Goal: Task Accomplishment & Management: Use online tool/utility

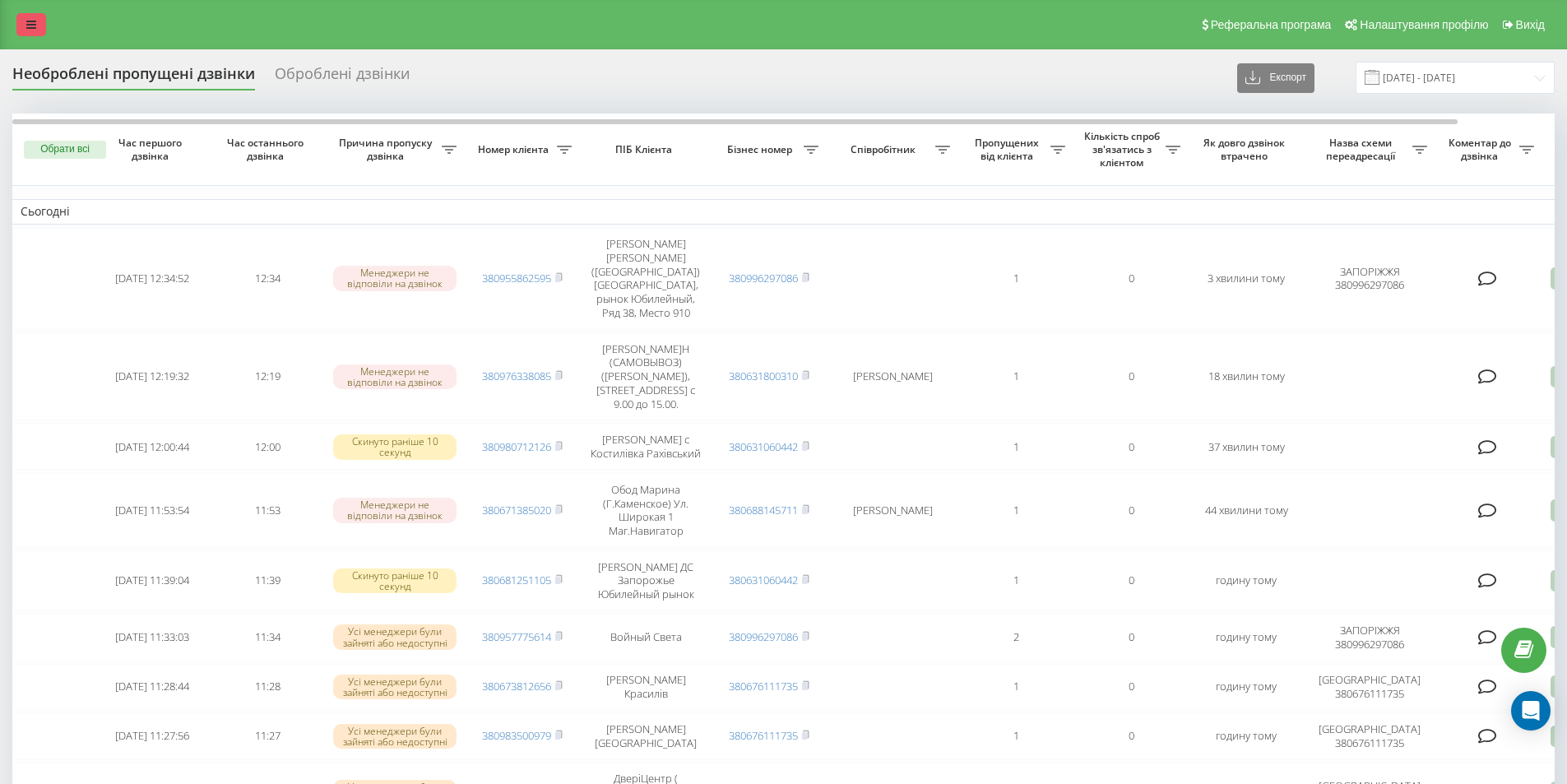
click at [26, 29] on icon at bounding box center [31, 24] width 10 height 11
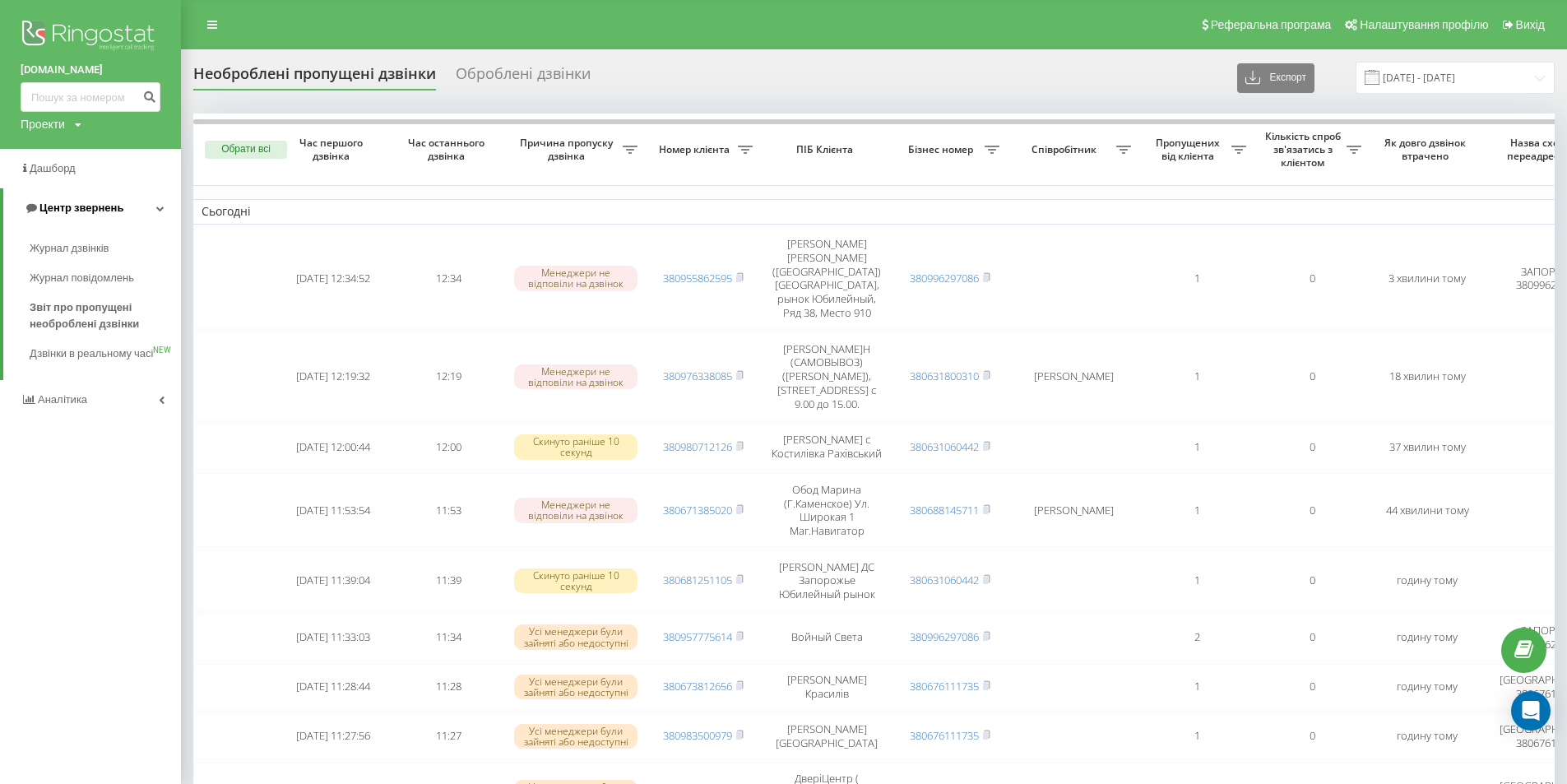
click at [130, 202] on link "Центр звернень" at bounding box center [93, 208] width 178 height 40
click at [112, 217] on span "Центр звернень" at bounding box center [70, 208] width 100 height 17
click at [103, 245] on span "Журнал дзвінків" at bounding box center [73, 248] width 87 height 17
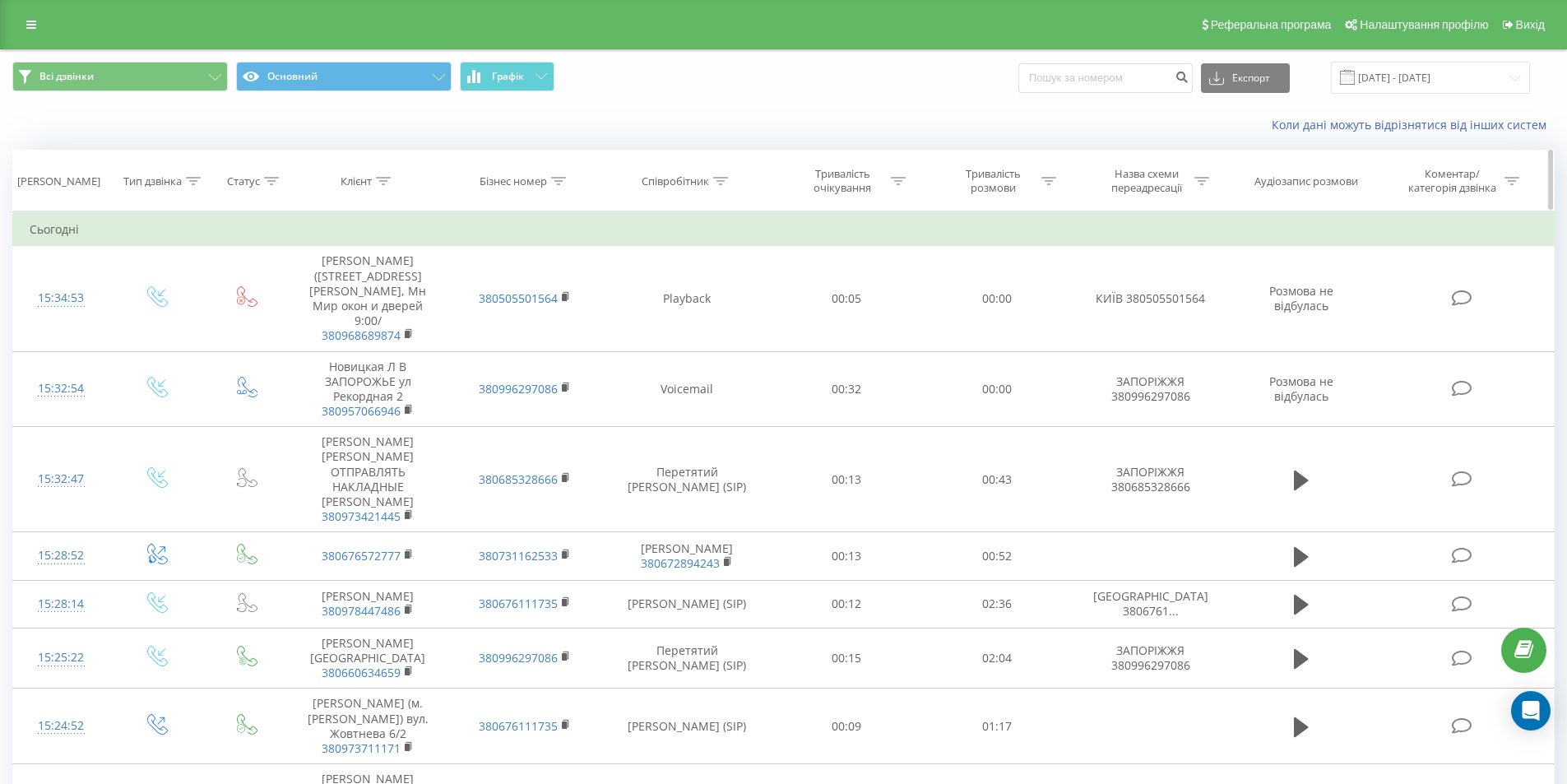
click at [710, 179] on div "Співробітник" at bounding box center [685, 181] width 86 height 14
click at [557, 177] on icon at bounding box center [558, 181] width 15 height 8
click at [724, 177] on icon at bounding box center [720, 181] width 15 height 8
click at [651, 100] on div "Всі дзвінки Основний Графік Експорт .csv .xls .xlsx 21.07.2025 - 21.08.2025" at bounding box center [784, 78] width 1566 height 55
click at [753, 143] on div "Коли дані можуть відрізнятися вiд інших систем" at bounding box center [784, 124] width 1566 height 40
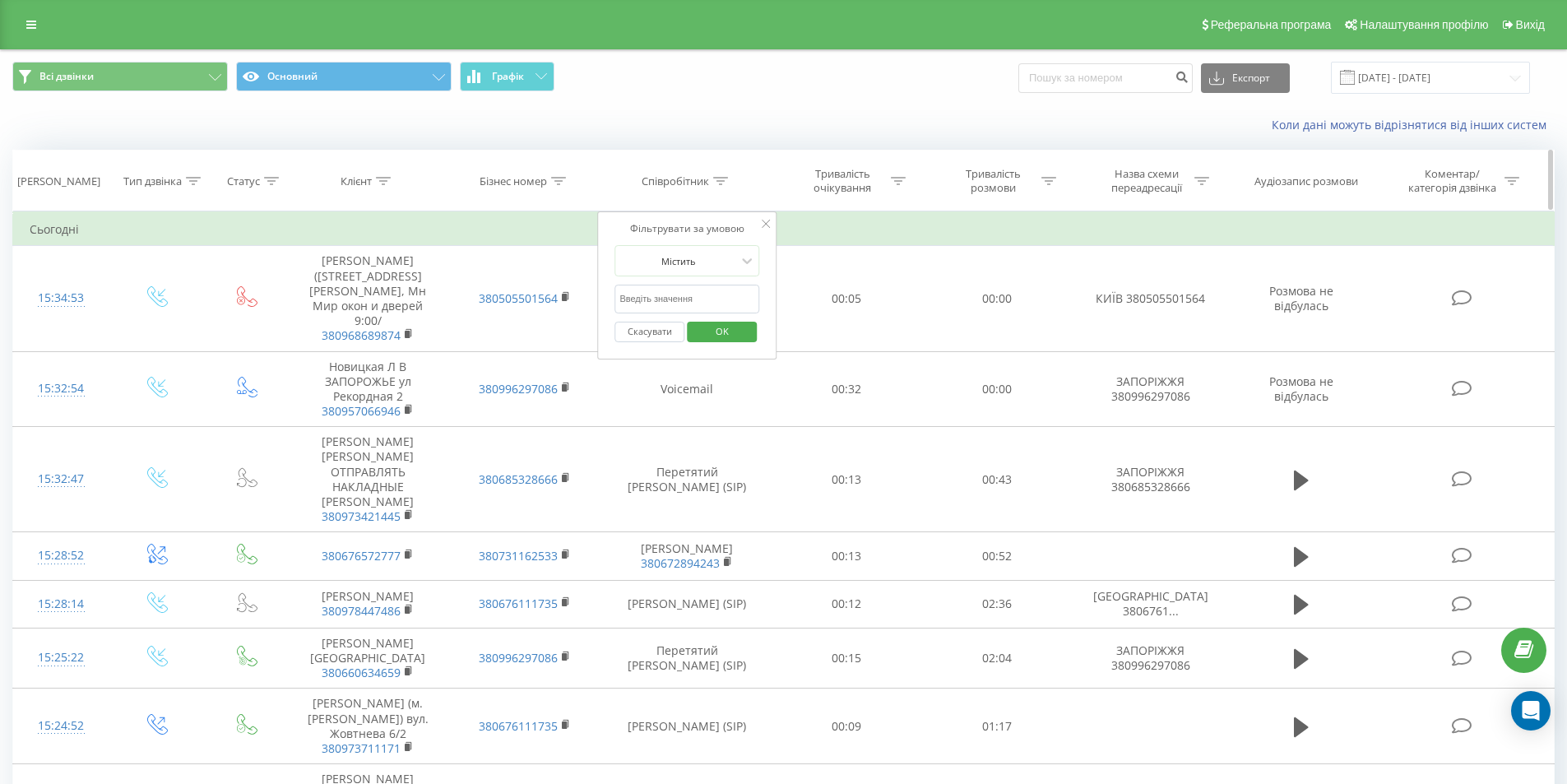
click at [754, 171] on th "Співробітник" at bounding box center [687, 181] width 168 height 61
click at [761, 224] on icon at bounding box center [765, 223] width 8 height 8
